Goal: Task Accomplishment & Management: Complete application form

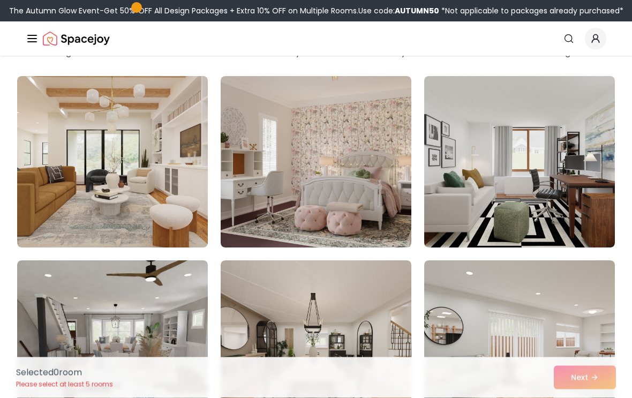
scroll to position [70, 0]
click at [146, 193] on img at bounding box center [112, 161] width 191 height 171
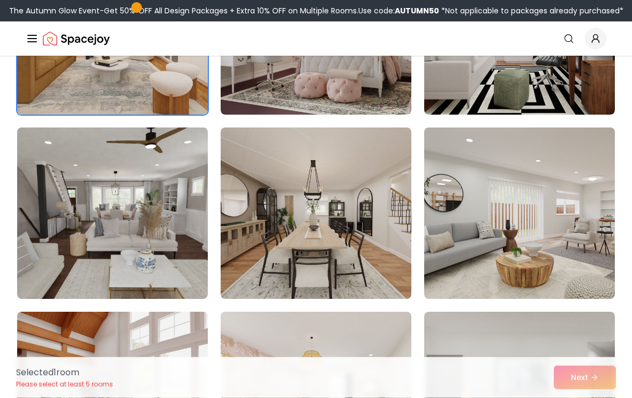
scroll to position [202, 0]
click at [310, 224] on img at bounding box center [316, 212] width 191 height 171
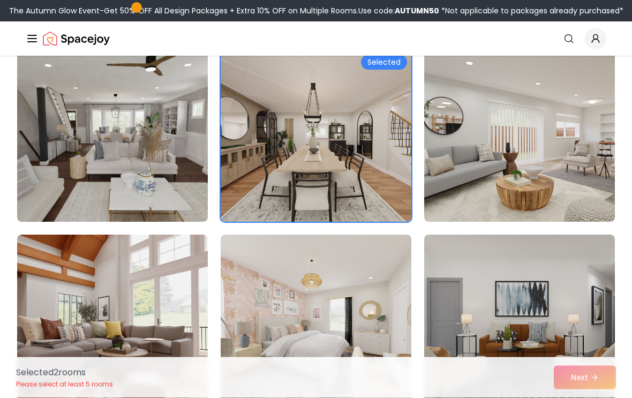
scroll to position [280, 0]
click at [131, 179] on img at bounding box center [112, 135] width 191 height 171
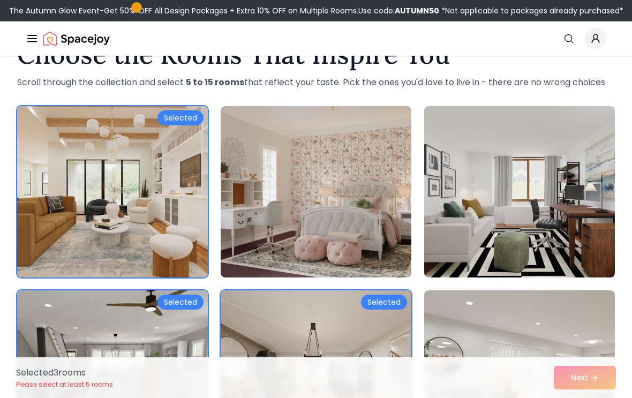
click at [484, 231] on img at bounding box center [519, 191] width 191 height 171
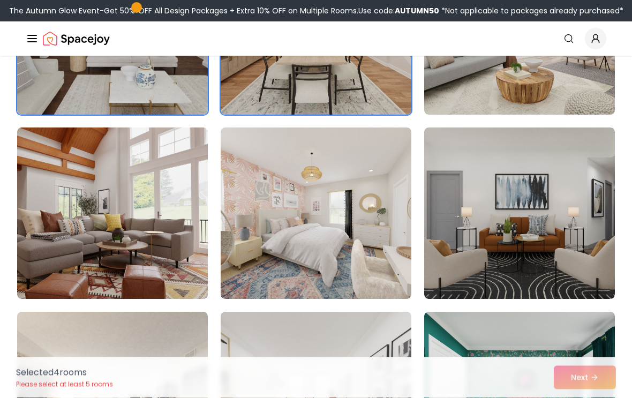
scroll to position [386, 0]
click at [549, 242] on img at bounding box center [519, 212] width 191 height 171
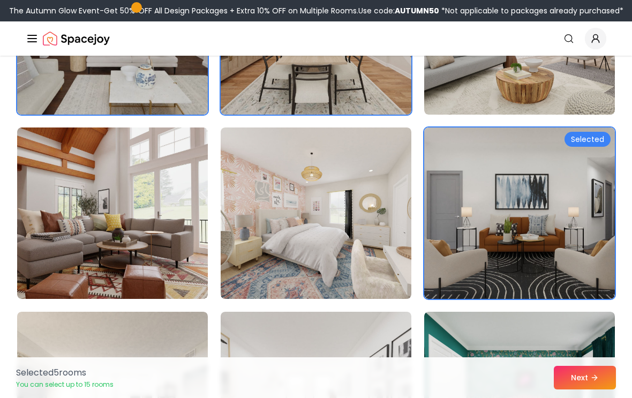
click at [144, 245] on img at bounding box center [112, 212] width 191 height 171
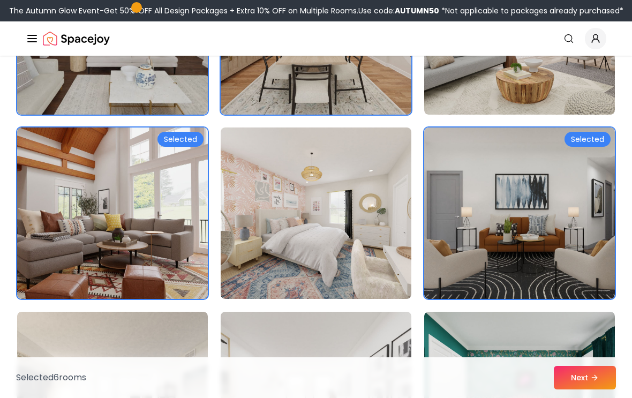
click at [509, 233] on img at bounding box center [519, 212] width 191 height 171
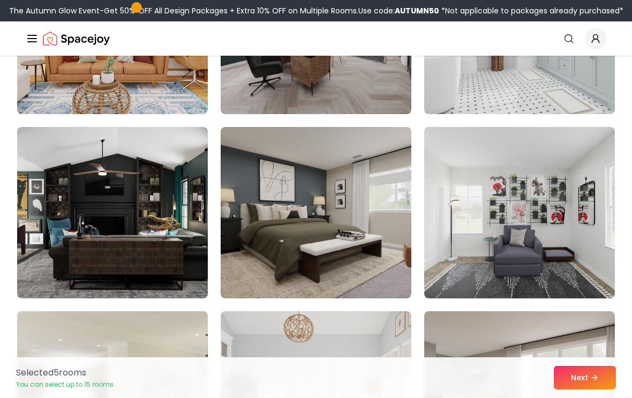
scroll to position [1308, 0]
click at [350, 198] on img at bounding box center [316, 211] width 191 height 171
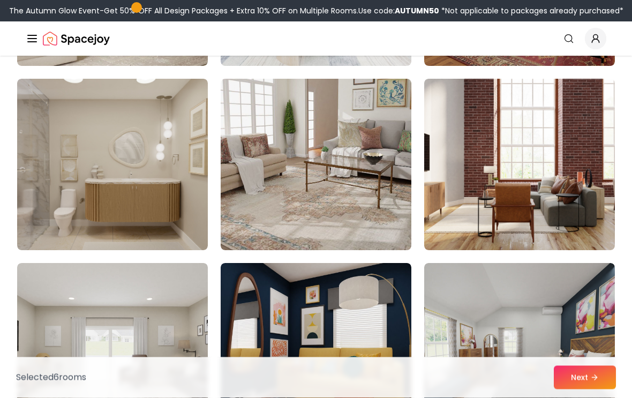
scroll to position [1724, 0]
click at [125, 186] on img at bounding box center [112, 164] width 191 height 171
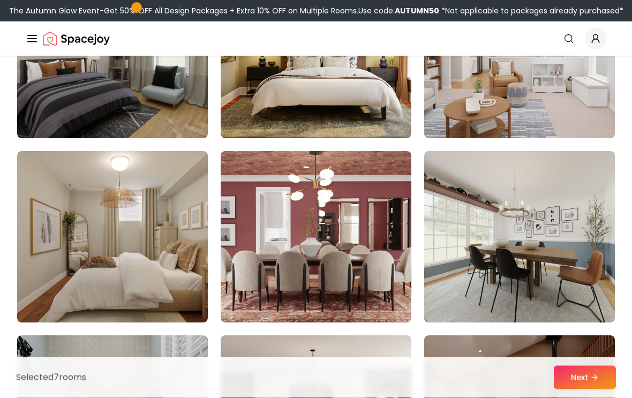
scroll to position [2757, 0]
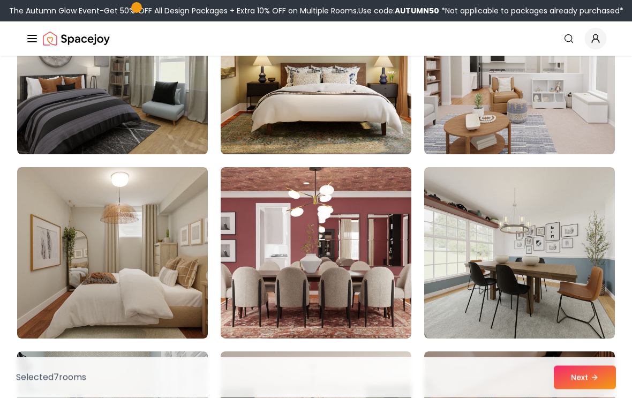
click at [154, 302] on img at bounding box center [112, 253] width 191 height 171
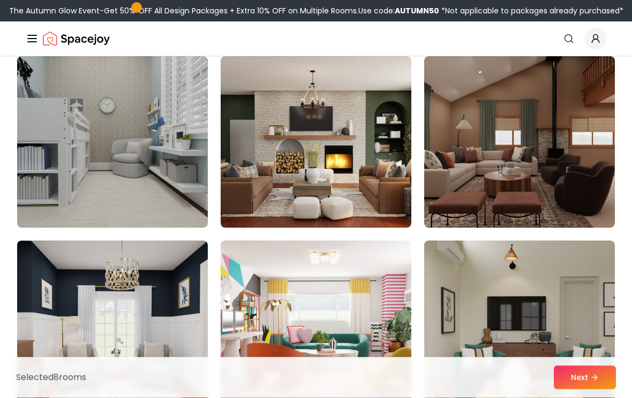
scroll to position [3036, 0]
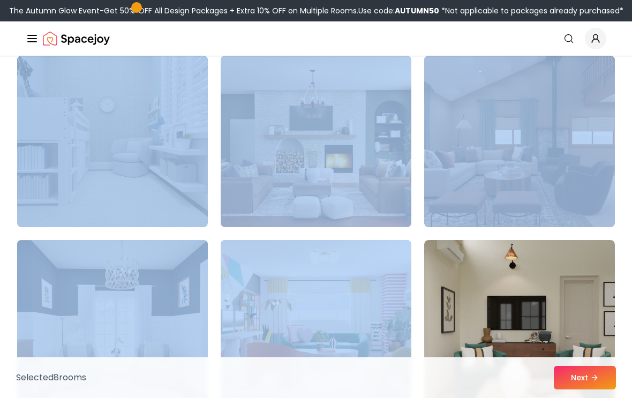
click at [450, 299] on img at bounding box center [519, 325] width 191 height 171
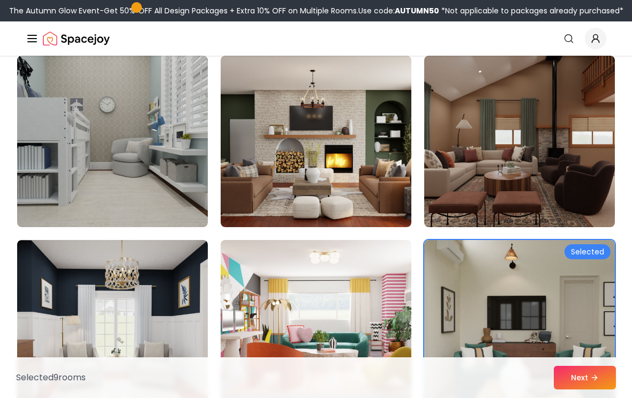
click at [511, 307] on img at bounding box center [519, 325] width 191 height 171
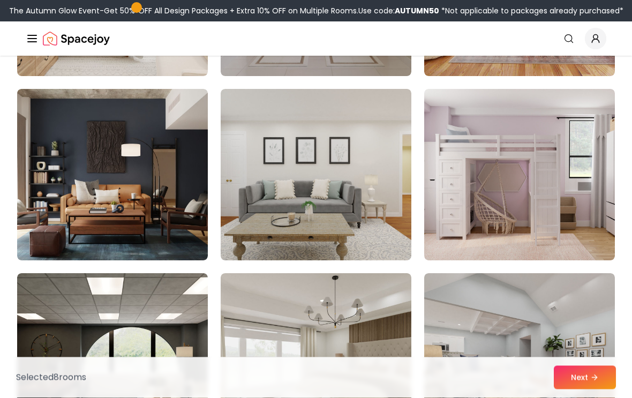
scroll to position [4292, 0]
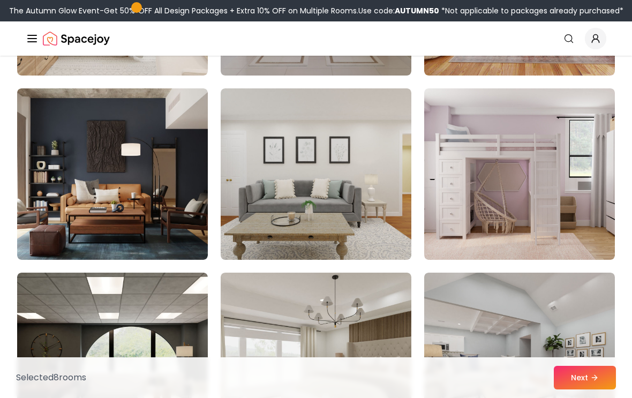
click at [598, 382] on icon at bounding box center [594, 377] width 9 height 9
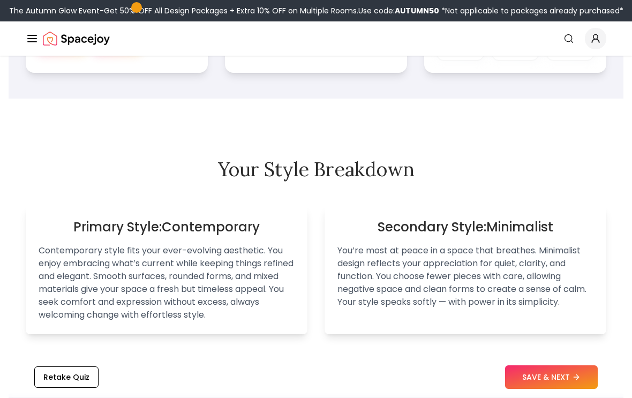
scroll to position [633, 0]
click at [561, 389] on button "SAVE & NEXT" at bounding box center [551, 378] width 93 height 24
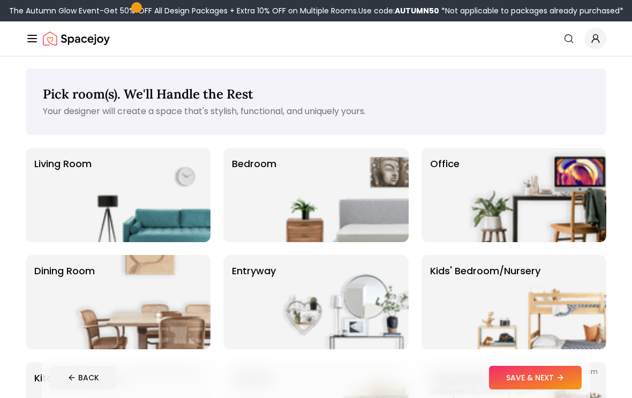
click at [168, 188] on img at bounding box center [141, 195] width 137 height 94
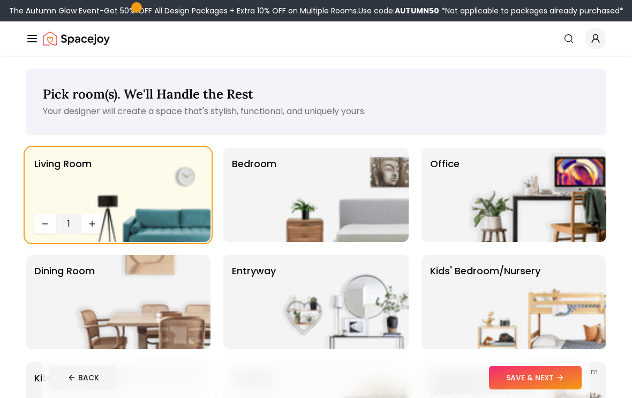
click at [352, 206] on img at bounding box center [339, 195] width 137 height 94
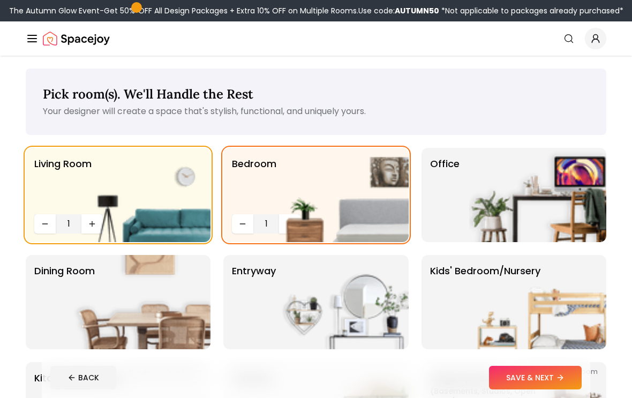
click at [288, 222] on img at bounding box center [339, 195] width 137 height 94
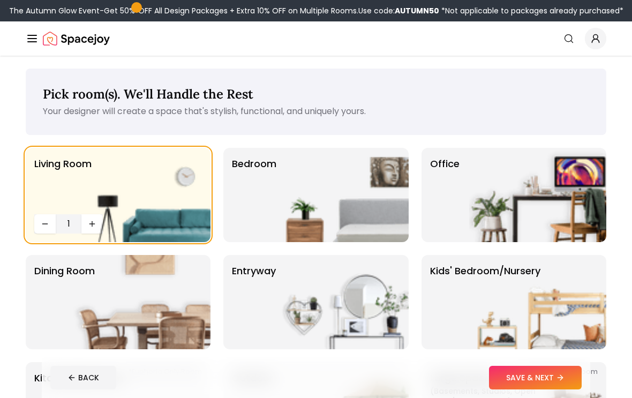
click at [326, 210] on img at bounding box center [339, 195] width 137 height 94
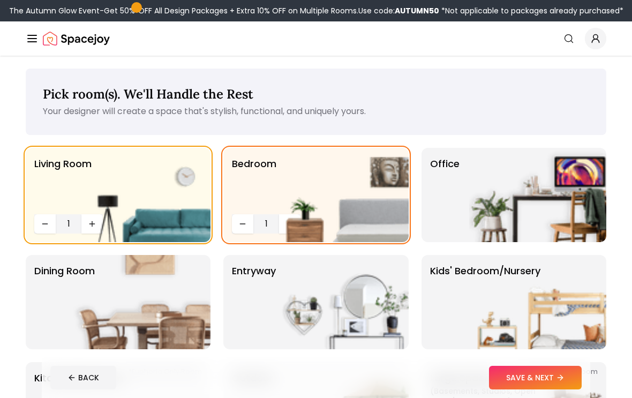
click at [291, 224] on img at bounding box center [339, 195] width 137 height 94
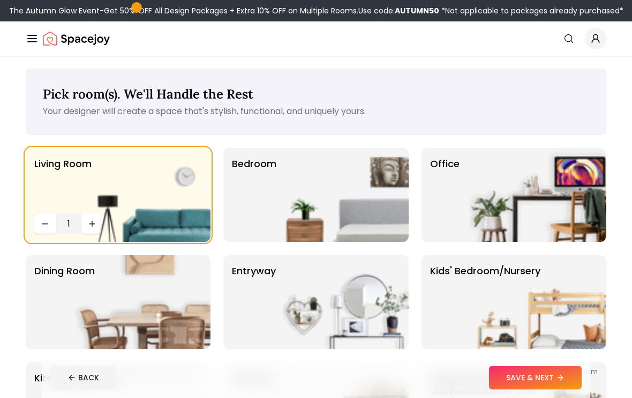
click at [291, 223] on img at bounding box center [339, 195] width 137 height 94
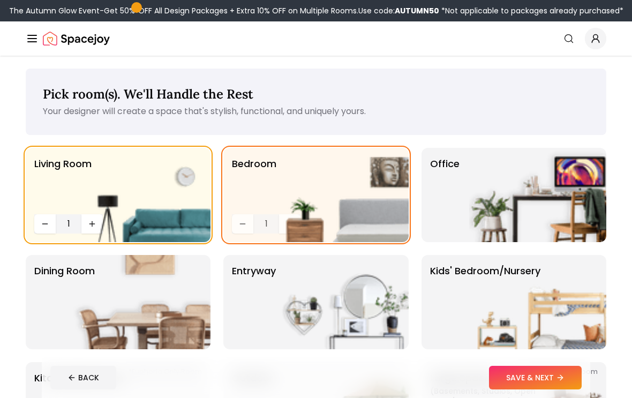
click at [292, 224] on img at bounding box center [339, 195] width 137 height 94
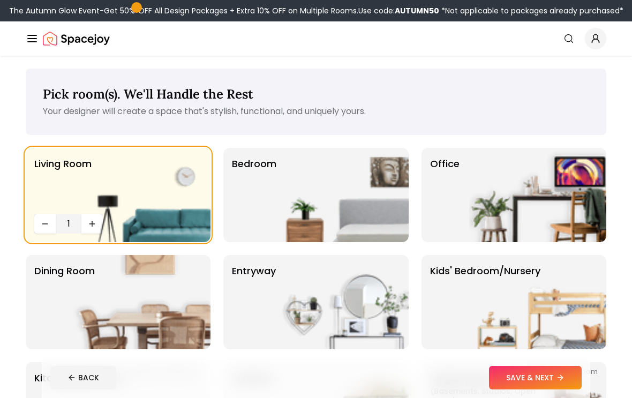
click at [306, 203] on img at bounding box center [339, 195] width 137 height 94
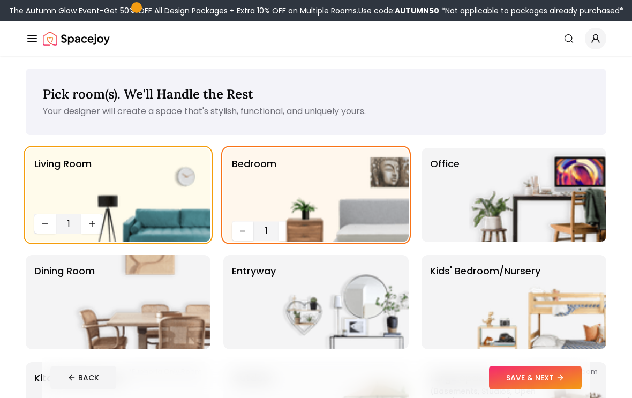
click at [338, 195] on img at bounding box center [339, 195] width 137 height 94
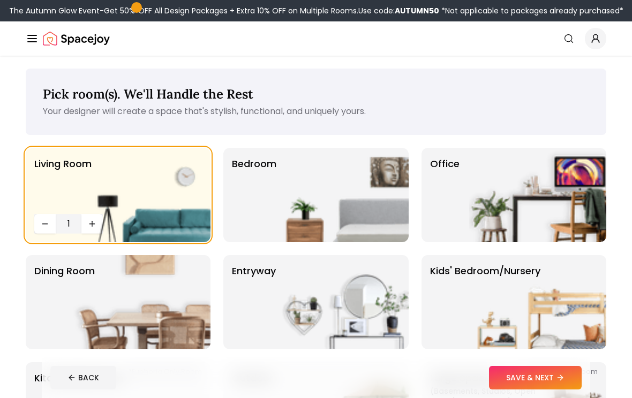
click at [373, 206] on img at bounding box center [339, 195] width 137 height 94
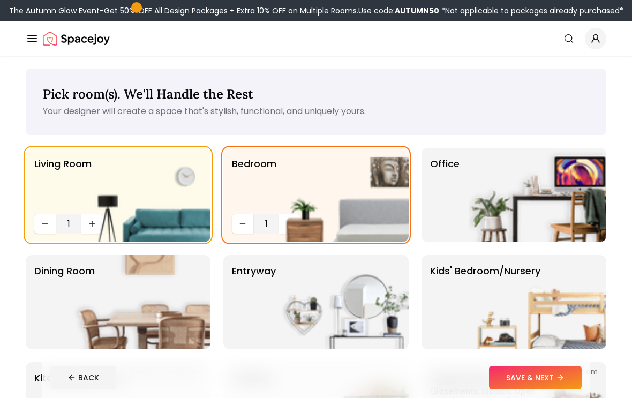
click at [285, 216] on img at bounding box center [339, 195] width 137 height 94
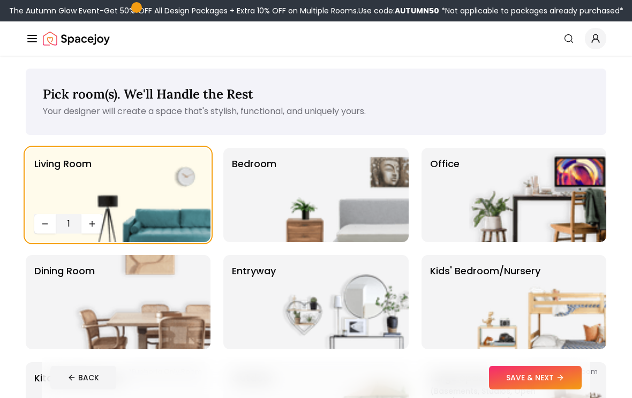
click at [306, 206] on img at bounding box center [339, 195] width 137 height 94
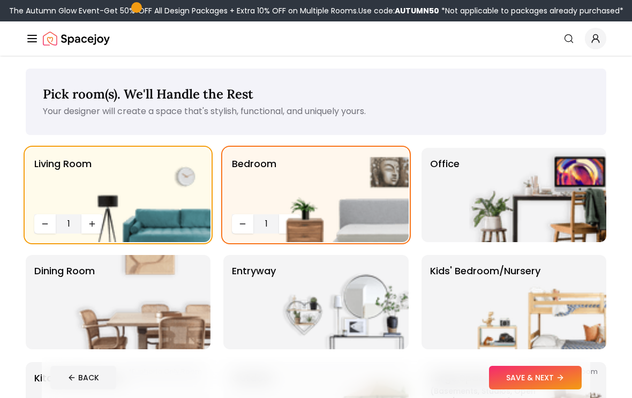
click at [93, 222] on img at bounding box center [141, 195] width 137 height 94
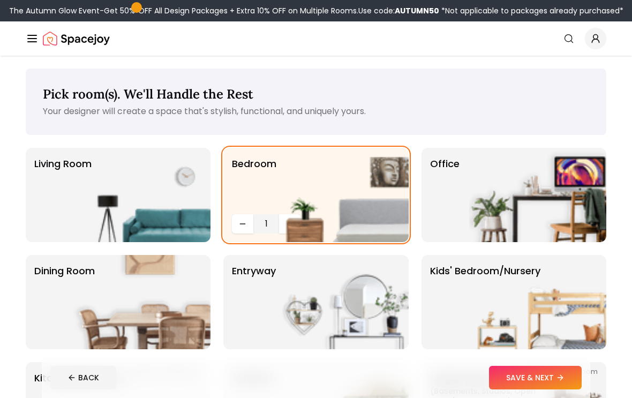
click at [136, 213] on img at bounding box center [141, 195] width 137 height 94
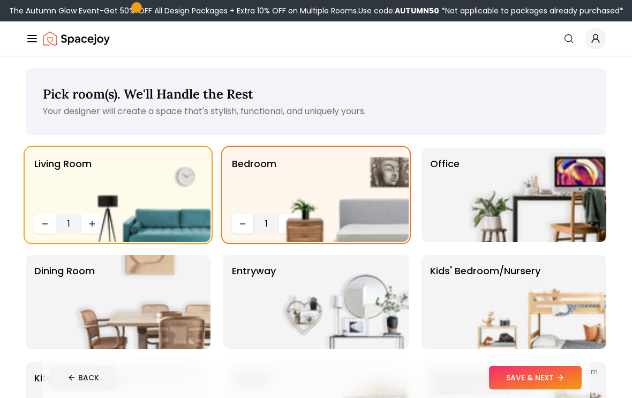
click at [366, 219] on img at bounding box center [339, 195] width 137 height 94
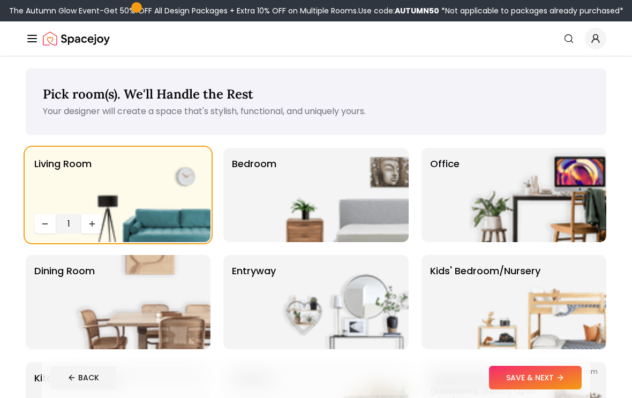
scroll to position [1, 0]
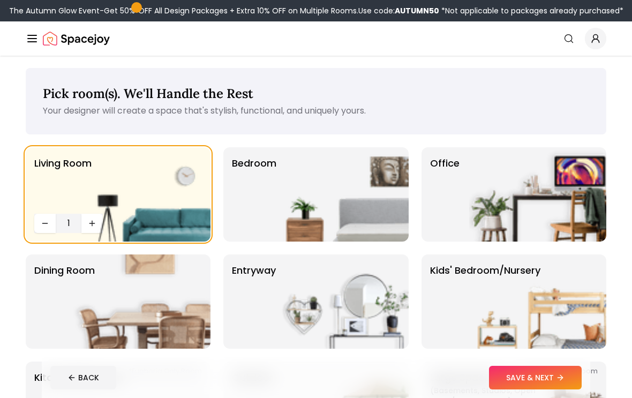
click at [298, 209] on img at bounding box center [339, 194] width 137 height 94
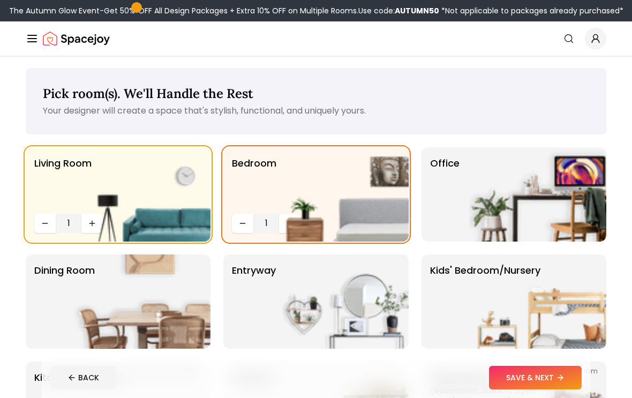
click at [269, 227] on span "1" at bounding box center [265, 223] width 17 height 13
click at [522, 205] on img at bounding box center [537, 194] width 137 height 94
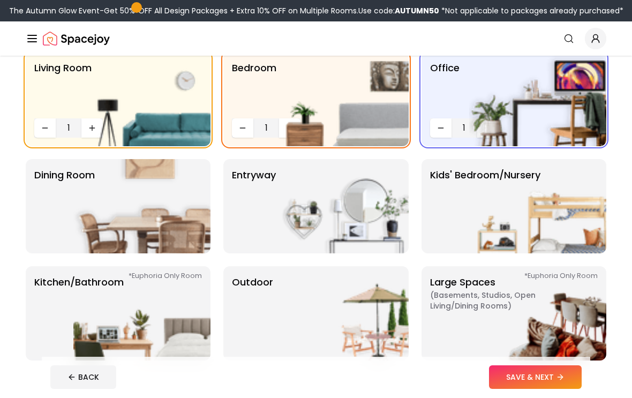
scroll to position [96, 0]
click at [148, 228] on img at bounding box center [141, 206] width 137 height 94
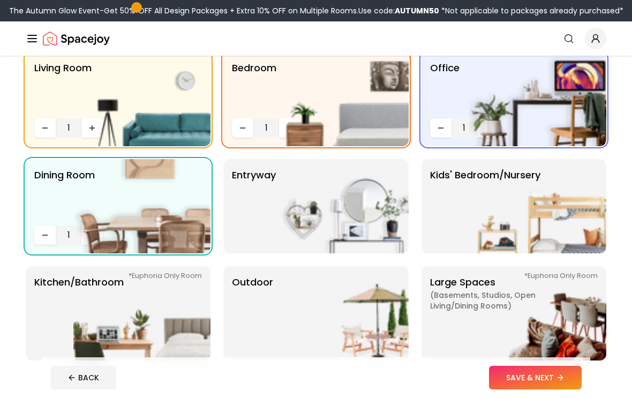
click at [298, 208] on img at bounding box center [339, 206] width 137 height 94
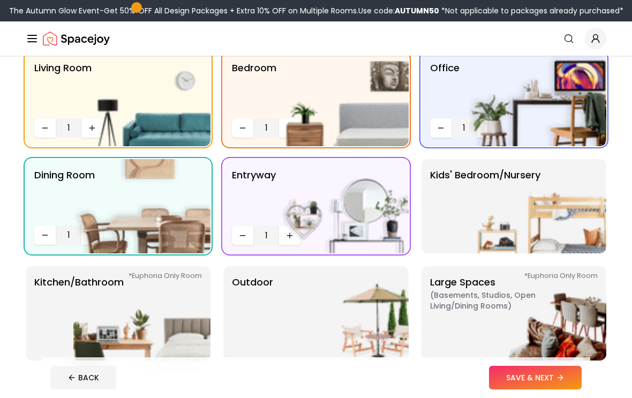
click at [459, 214] on p "Kids' Bedroom/Nursery" at bounding box center [485, 206] width 110 height 77
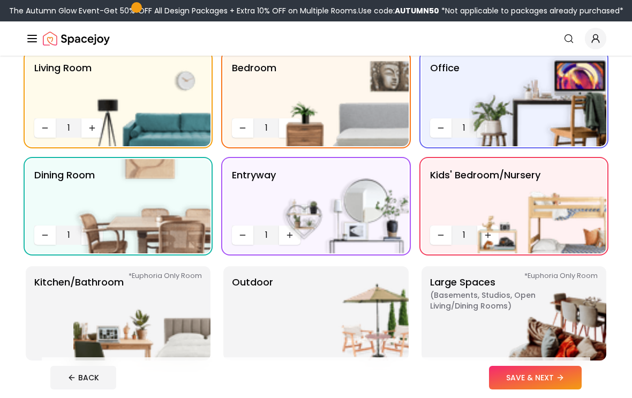
click at [507, 318] on img at bounding box center [537, 313] width 137 height 94
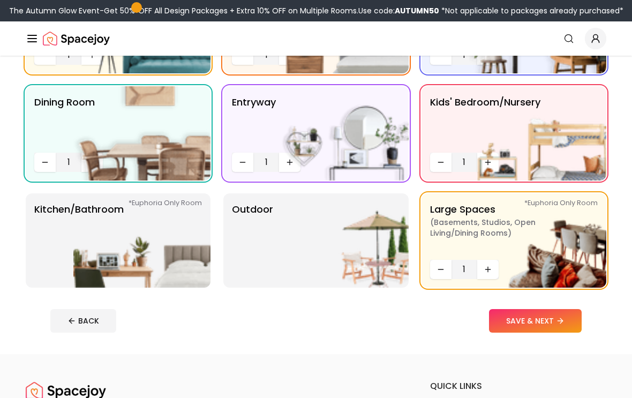
scroll to position [179, 0]
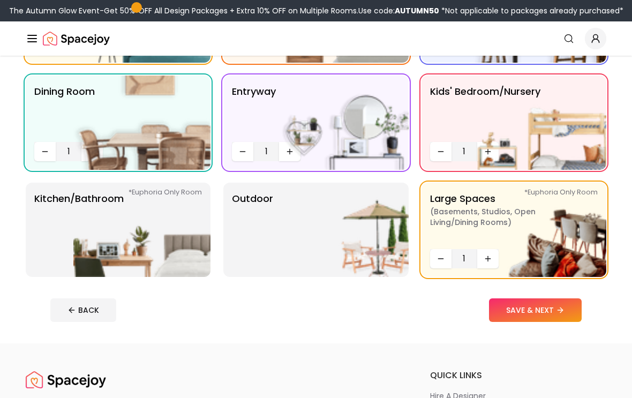
click at [532, 141] on img at bounding box center [537, 122] width 137 height 94
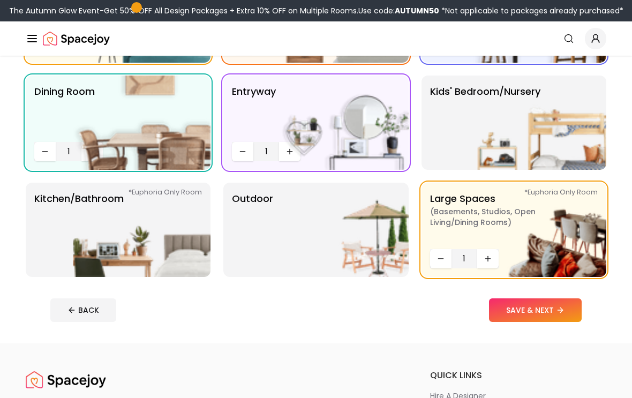
click at [485, 224] on img at bounding box center [537, 230] width 137 height 94
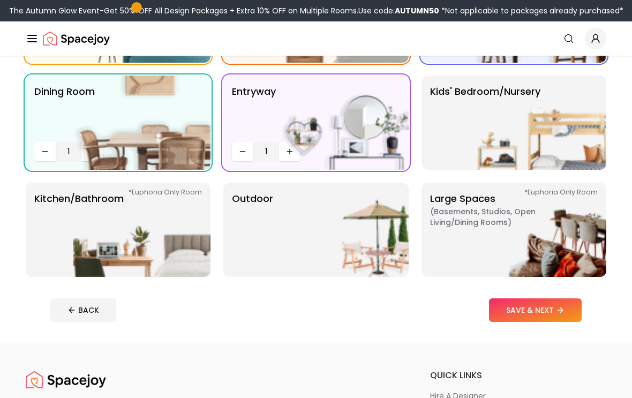
click at [347, 254] on img at bounding box center [339, 230] width 137 height 94
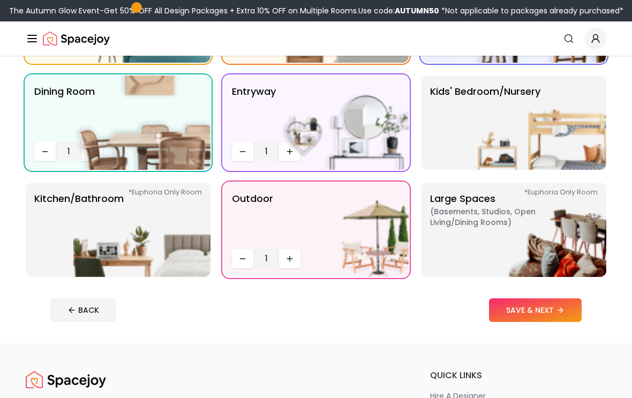
click at [162, 244] on img at bounding box center [141, 230] width 137 height 94
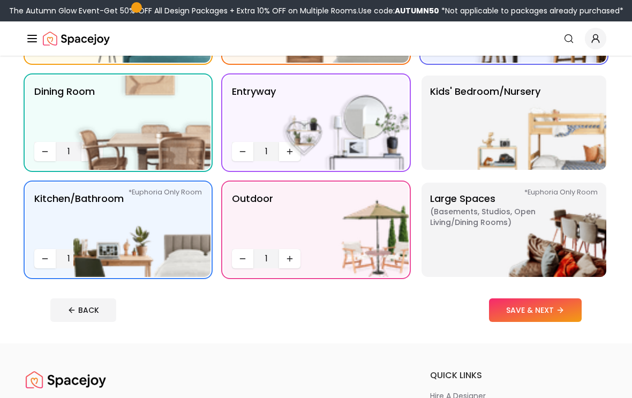
click at [290, 259] on img at bounding box center [339, 230] width 137 height 94
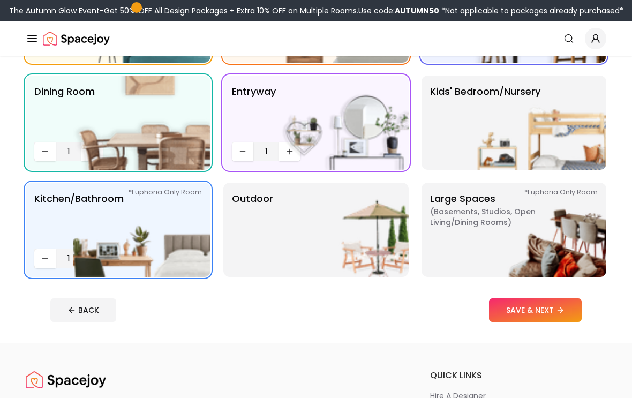
click at [291, 263] on img at bounding box center [339, 230] width 137 height 94
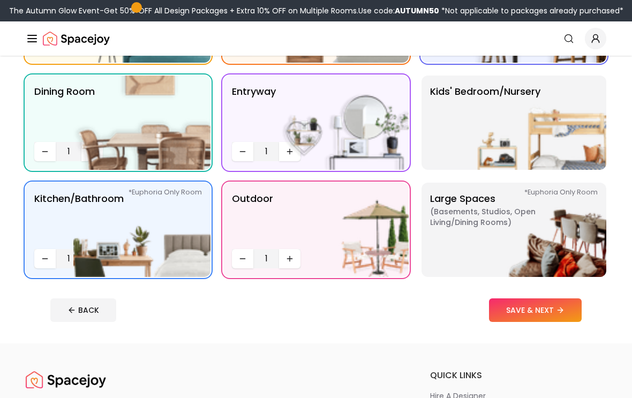
click at [545, 311] on button "SAVE & NEXT" at bounding box center [535, 310] width 93 height 24
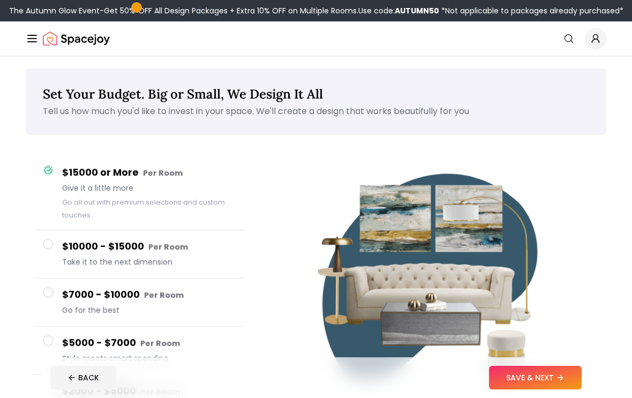
click at [524, 389] on button "SAVE & NEXT" at bounding box center [535, 378] width 93 height 24
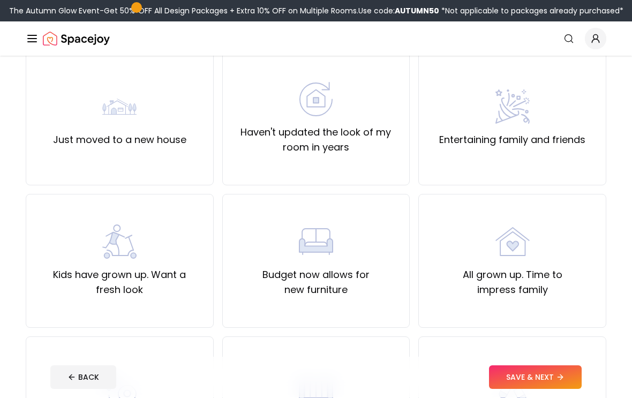
scroll to position [97, 0]
click at [150, 125] on div "Just moved to a new house" at bounding box center [119, 118] width 133 height 58
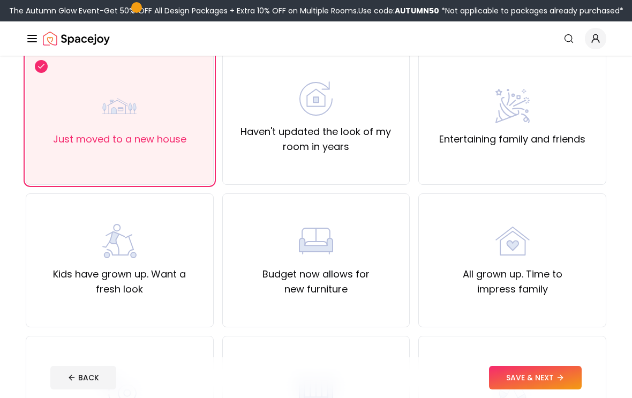
click at [558, 382] on icon at bounding box center [560, 377] width 9 height 9
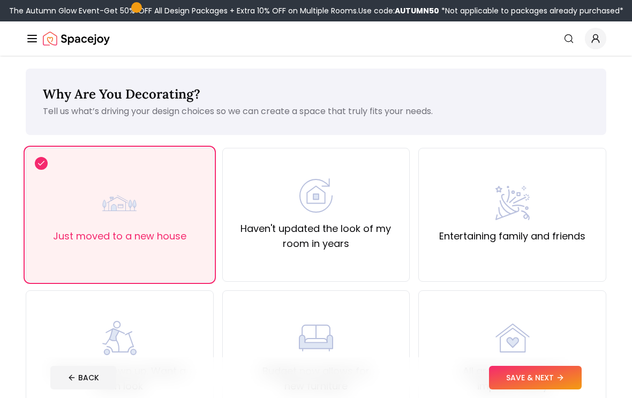
scroll to position [115, 0]
